Goal: Information Seeking & Learning: Learn about a topic

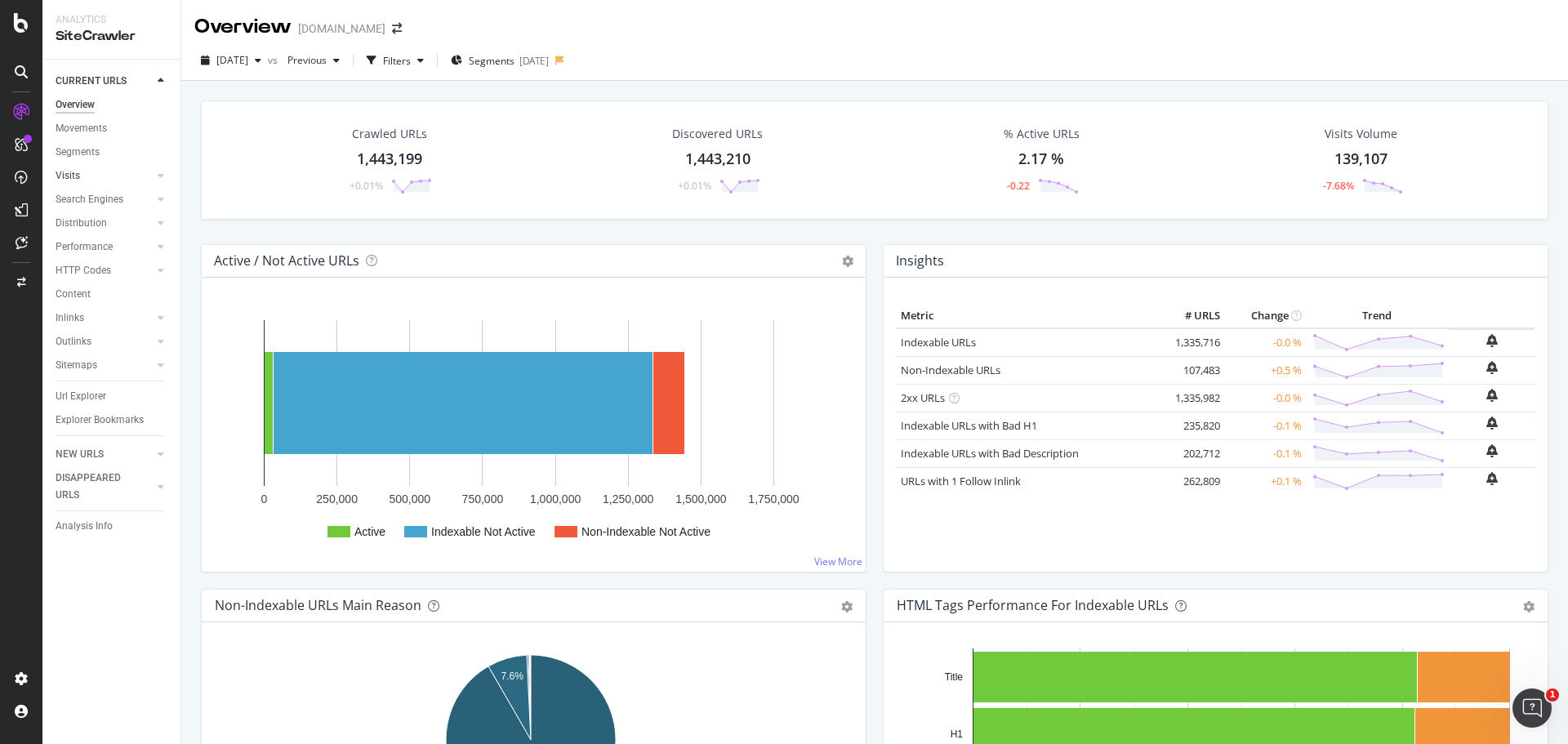
click at [110, 179] on link "Visits" at bounding box center [104, 176] width 97 height 17
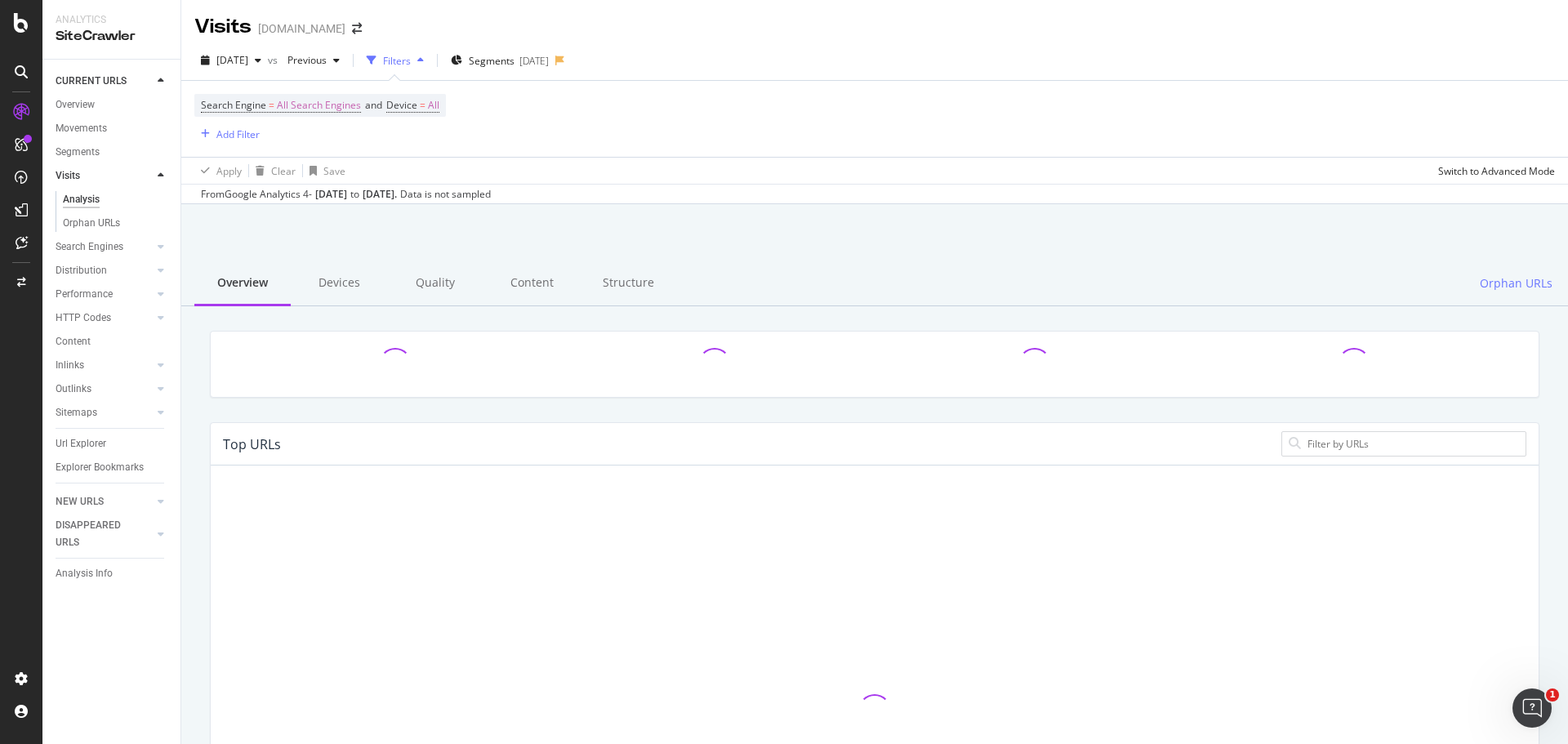
click at [110, 179] on link "Visits" at bounding box center [104, 176] width 97 height 17
click at [164, 172] on icon at bounding box center [161, 175] width 7 height 10
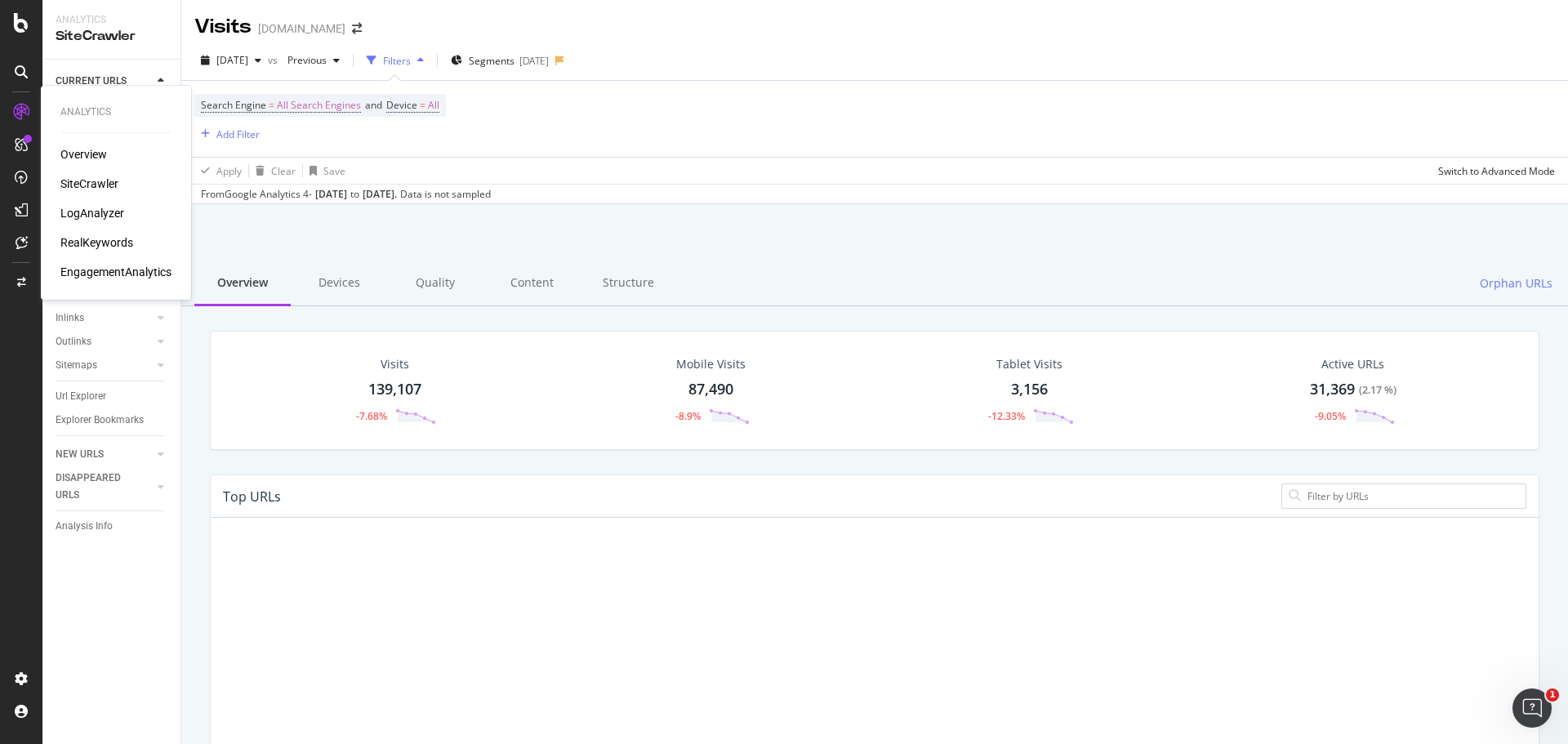
click at [99, 238] on div "RealKeywords" at bounding box center [97, 242] width 73 height 16
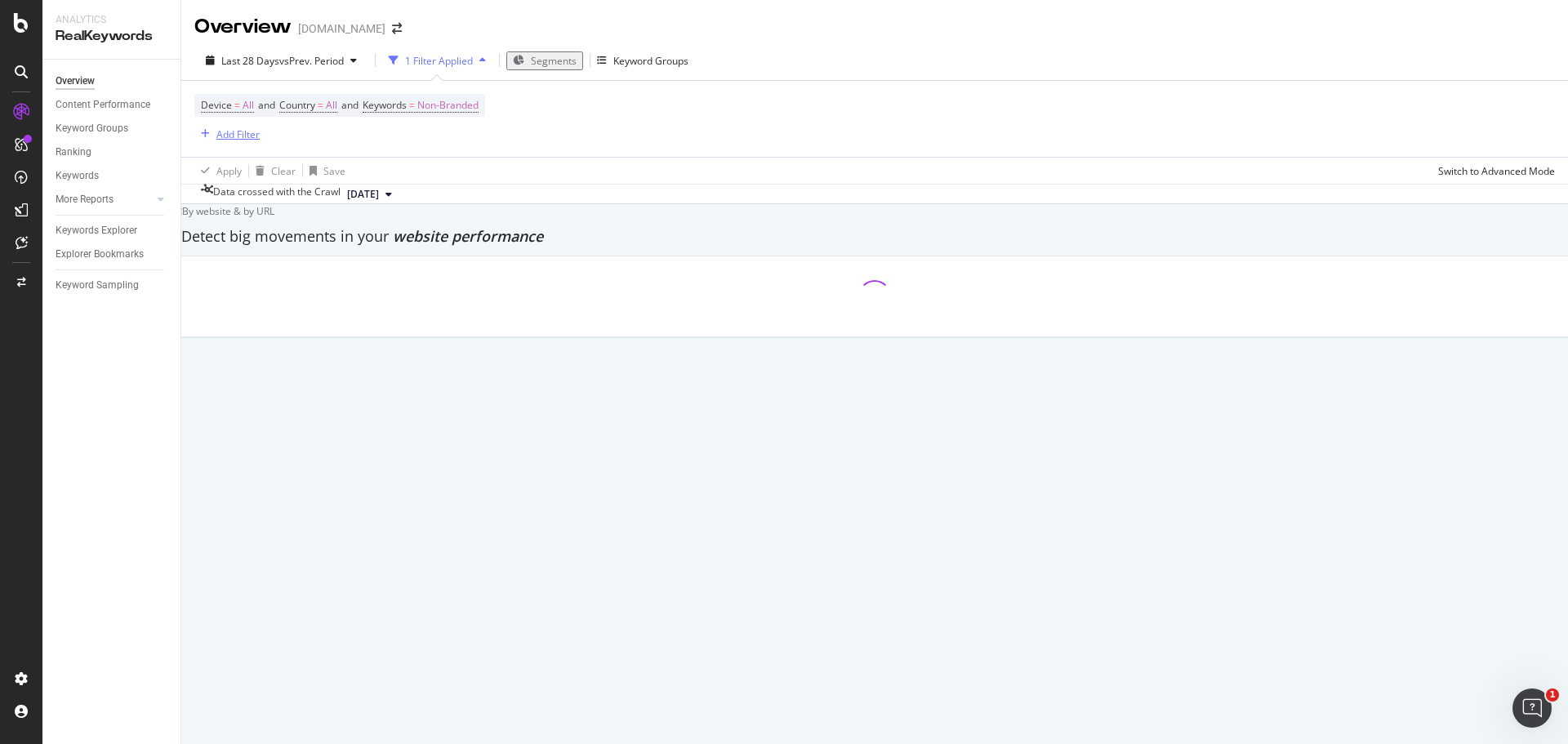
click at [228, 137] on div "Add Filter" at bounding box center [238, 134] width 43 height 14
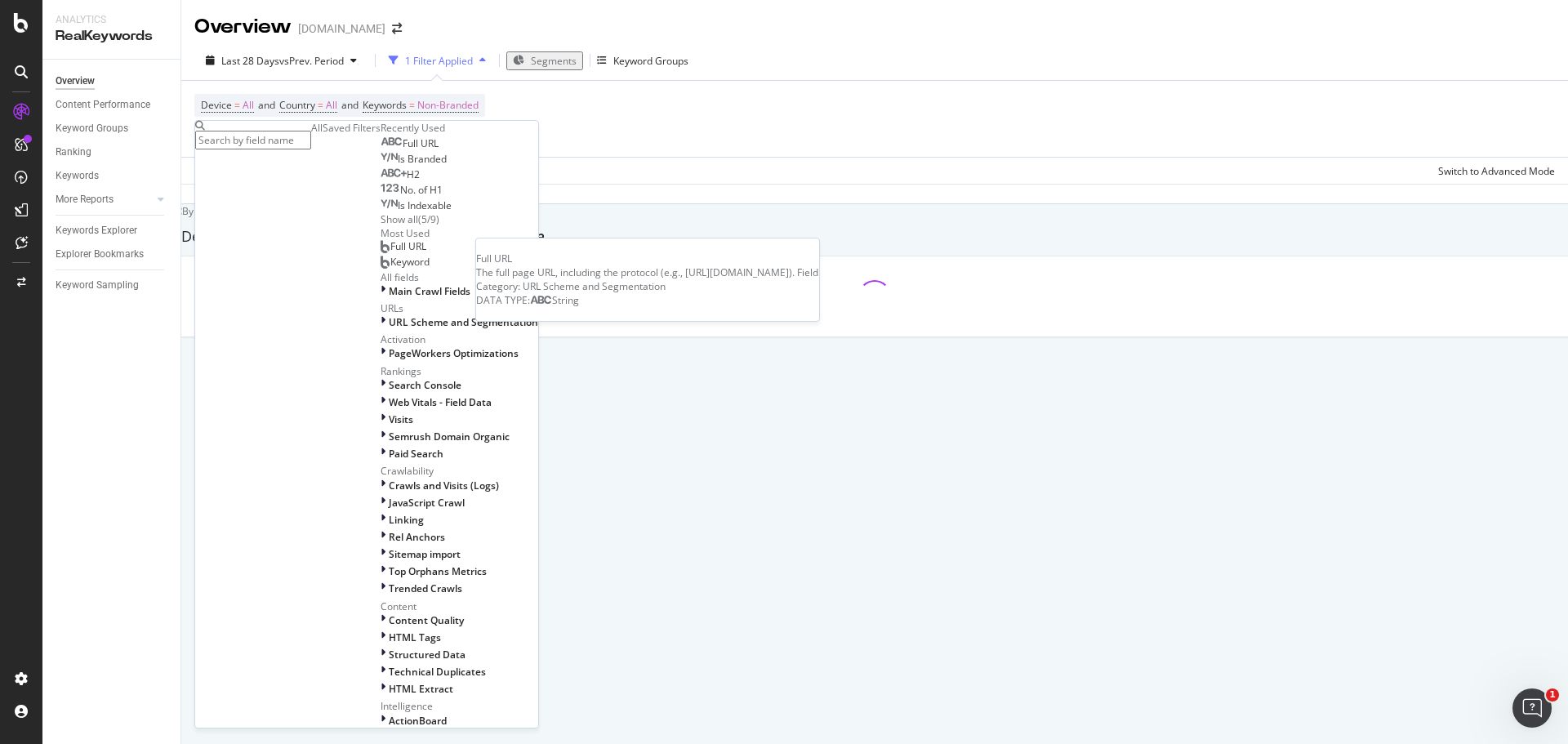
click at [402, 151] on span "Full URL" at bounding box center [421, 144] width 36 height 14
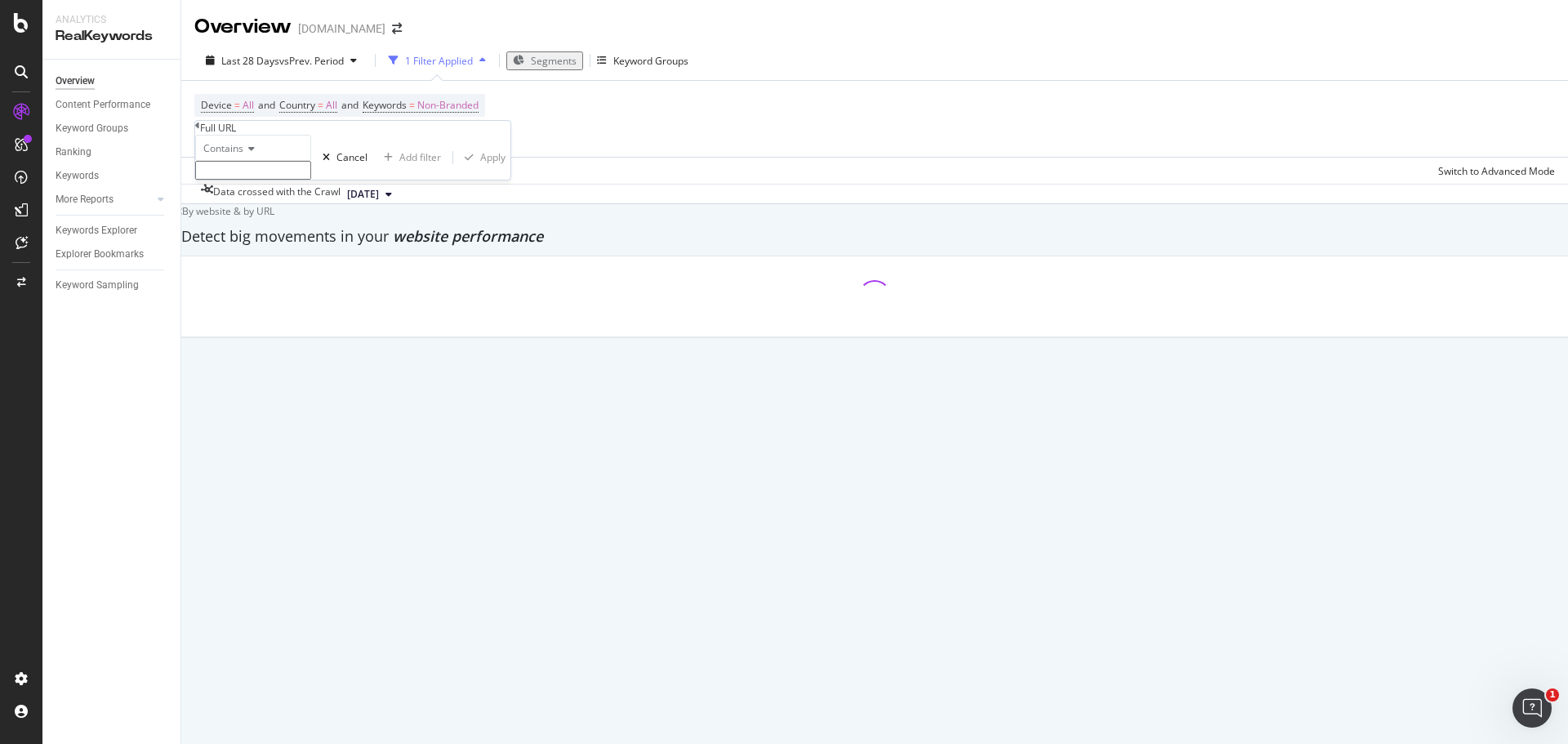
click at [254, 180] on input "text" at bounding box center [254, 170] width 116 height 19
paste input "[URL][DOMAIN_NAME]"
type input "[URL][DOMAIN_NAME]"
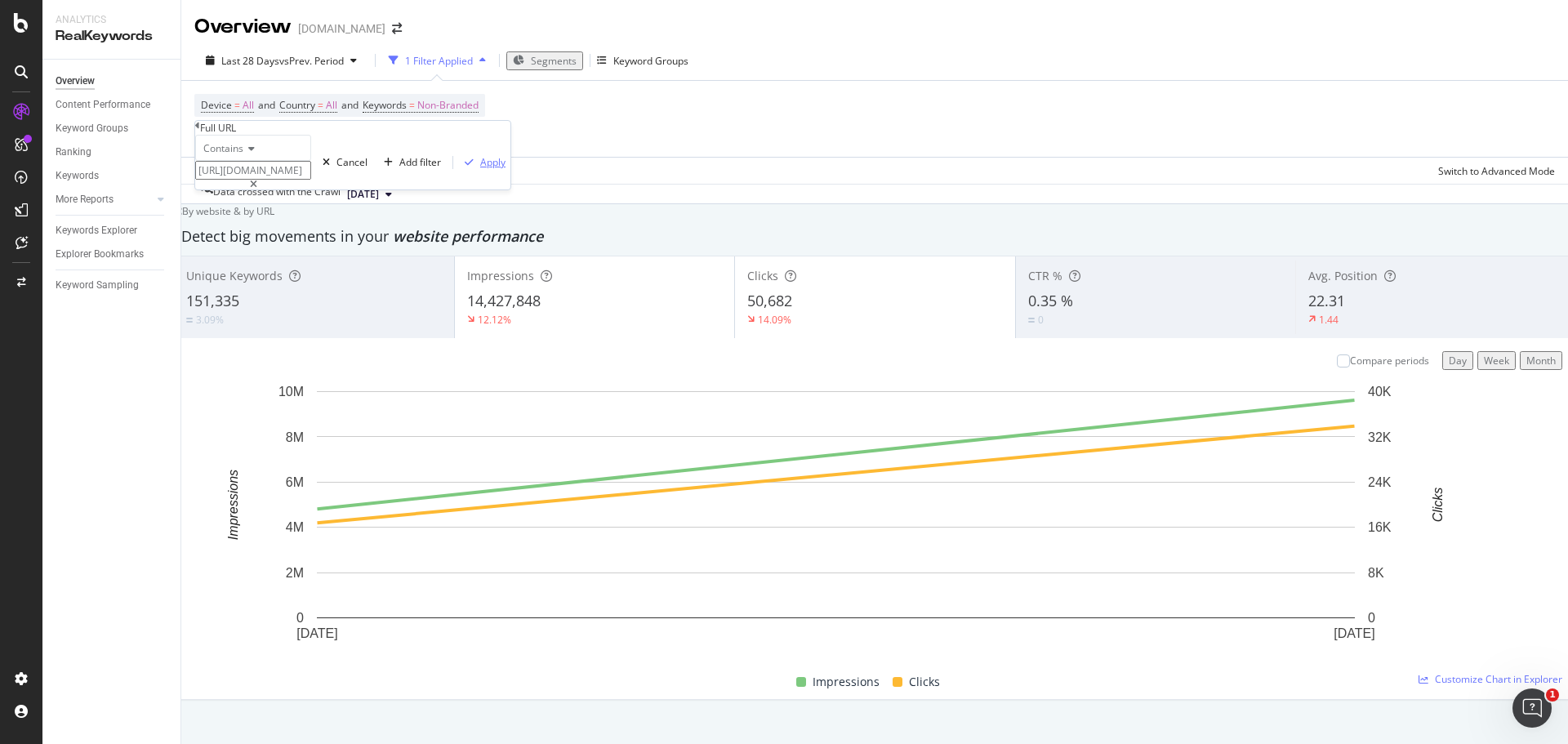
click at [480, 169] on div "Apply" at bounding box center [492, 162] width 25 height 14
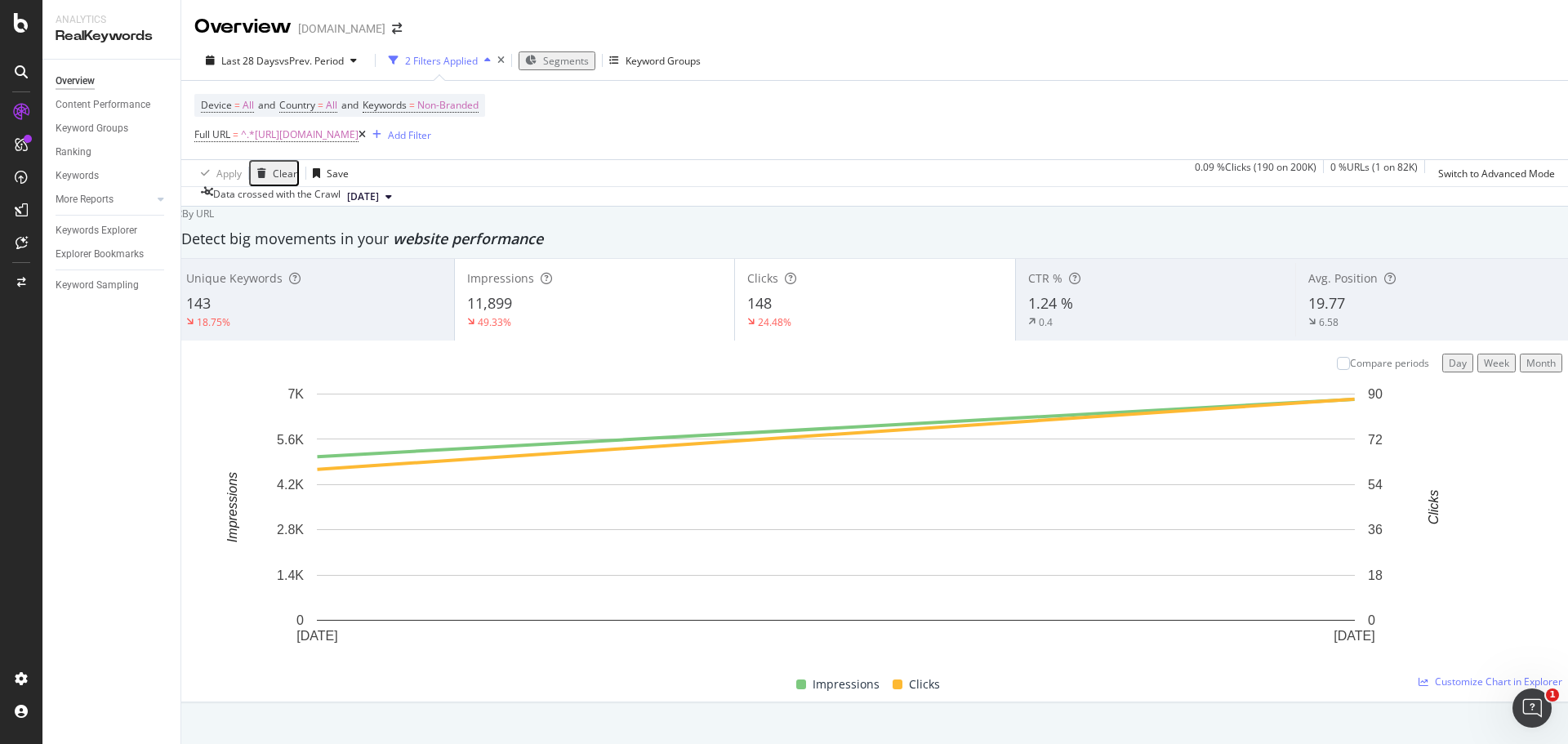
click at [1327, 312] on div "19.77" at bounding box center [1436, 304] width 254 height 22
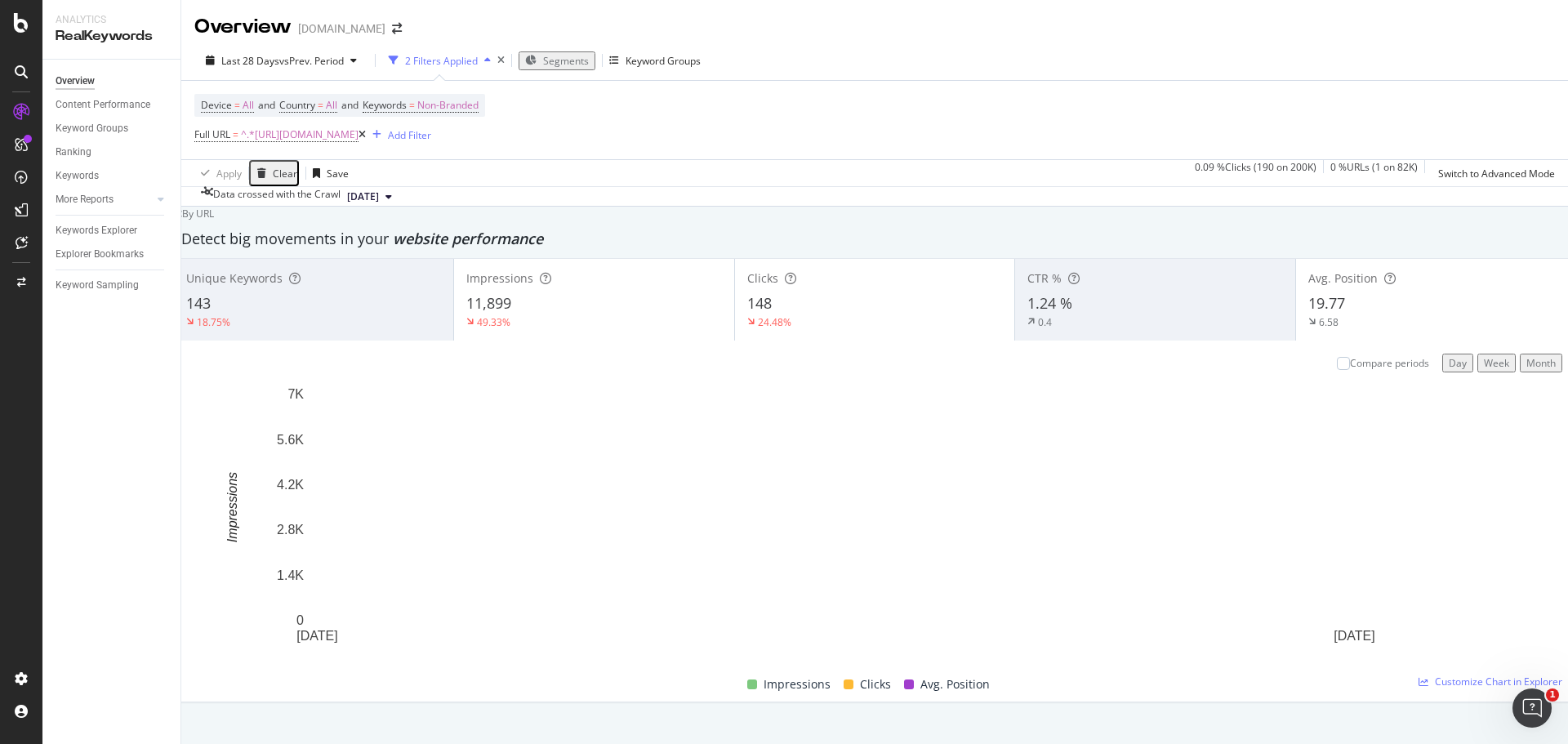
scroll to position [1470, 0]
